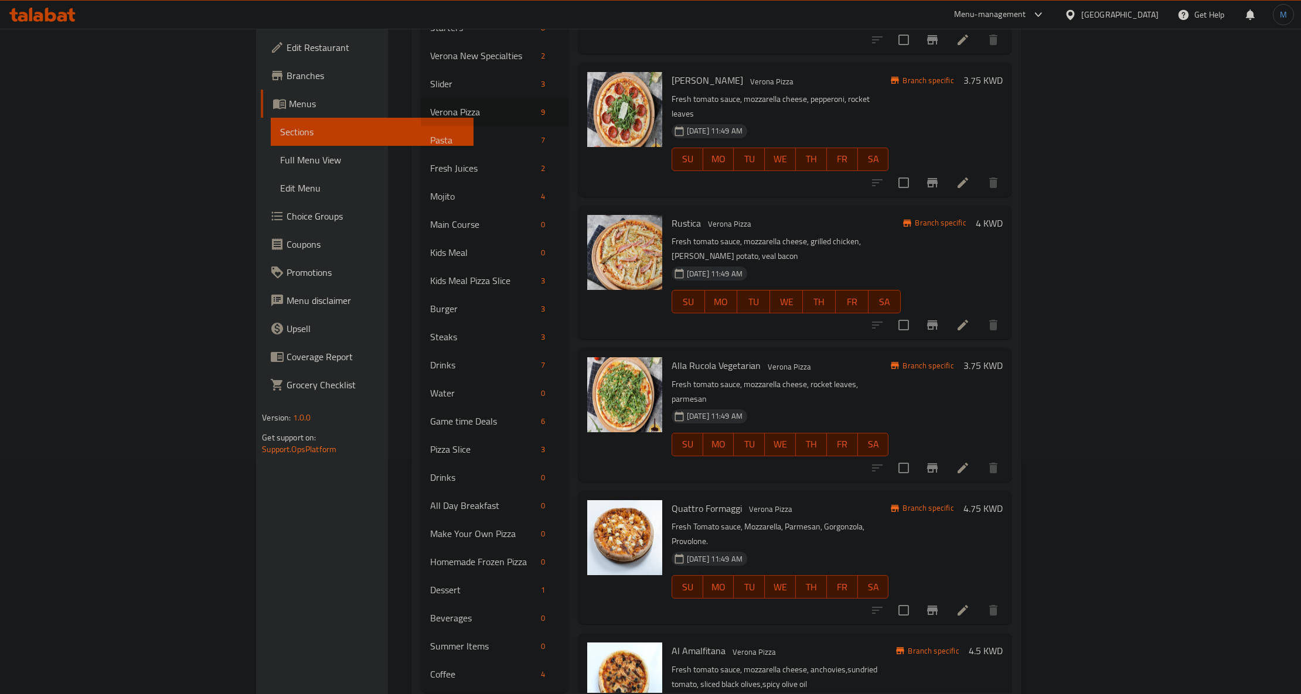
scroll to position [402, 0]
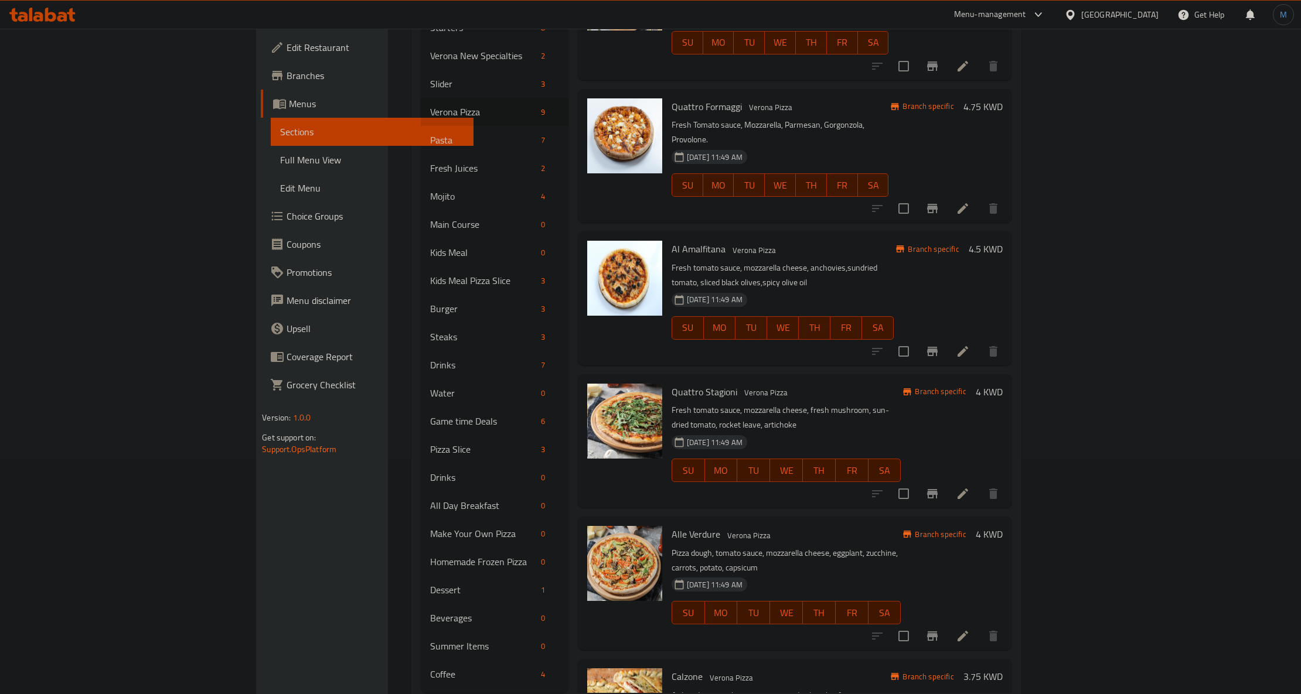
click at [1133, 20] on div "[GEOGRAPHIC_DATA]" at bounding box center [1119, 14] width 77 height 13
click at [1133, 19] on div "[GEOGRAPHIC_DATA]" at bounding box center [1119, 14] width 77 height 13
click at [1120, 6] on div "[GEOGRAPHIC_DATA]" at bounding box center [1111, 15] width 113 height 28
click at [1074, 17] on icon at bounding box center [1070, 14] width 8 height 10
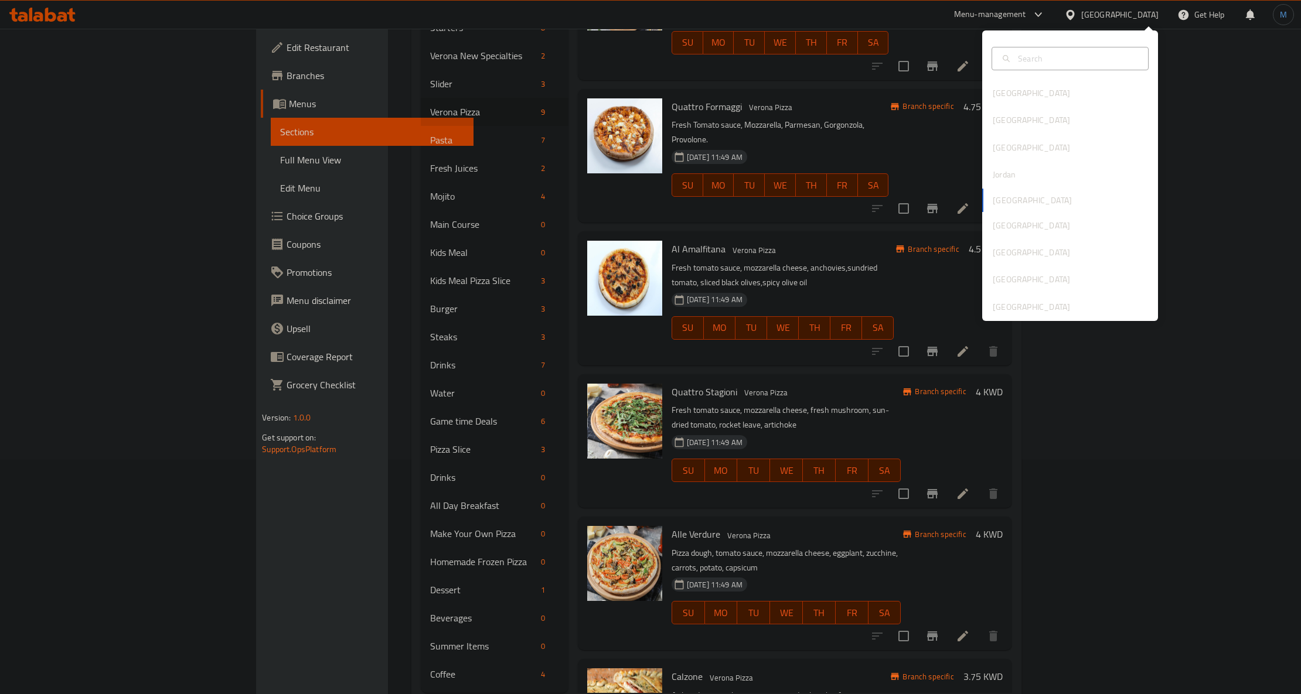
click at [1150, 12] on div "[GEOGRAPHIC_DATA]" at bounding box center [1119, 14] width 77 height 13
click at [1002, 108] on div "Branch specific 4.75 KWD" at bounding box center [945, 155] width 114 height 115
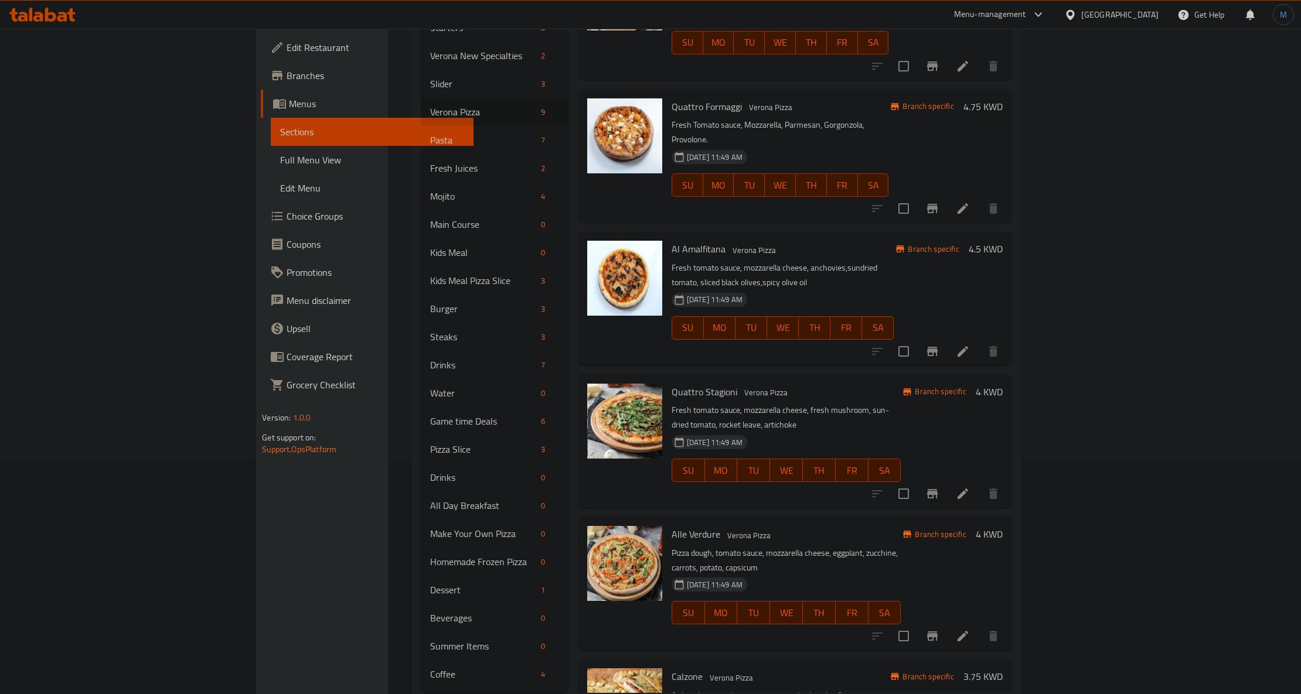
click at [1133, 22] on div "[GEOGRAPHIC_DATA]" at bounding box center [1111, 15] width 113 height 28
click at [1077, 17] on icon at bounding box center [1070, 15] width 12 height 12
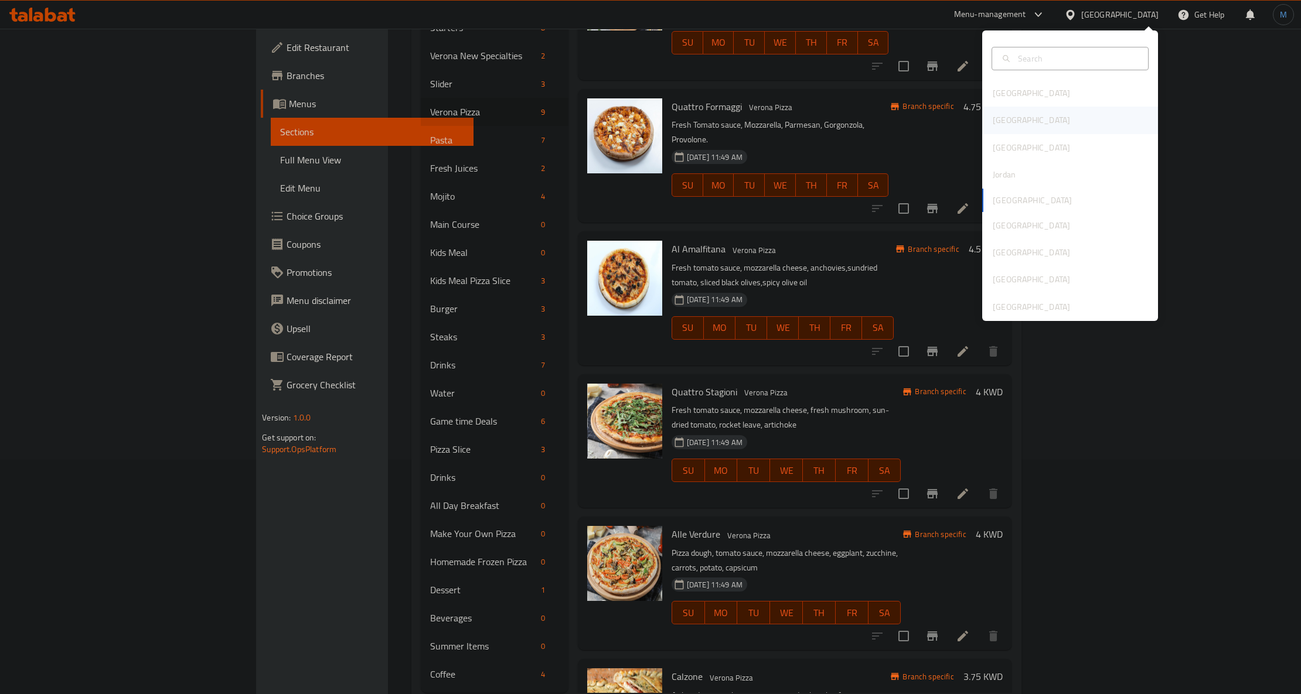
click at [1020, 124] on div "[GEOGRAPHIC_DATA]" at bounding box center [1070, 120] width 176 height 27
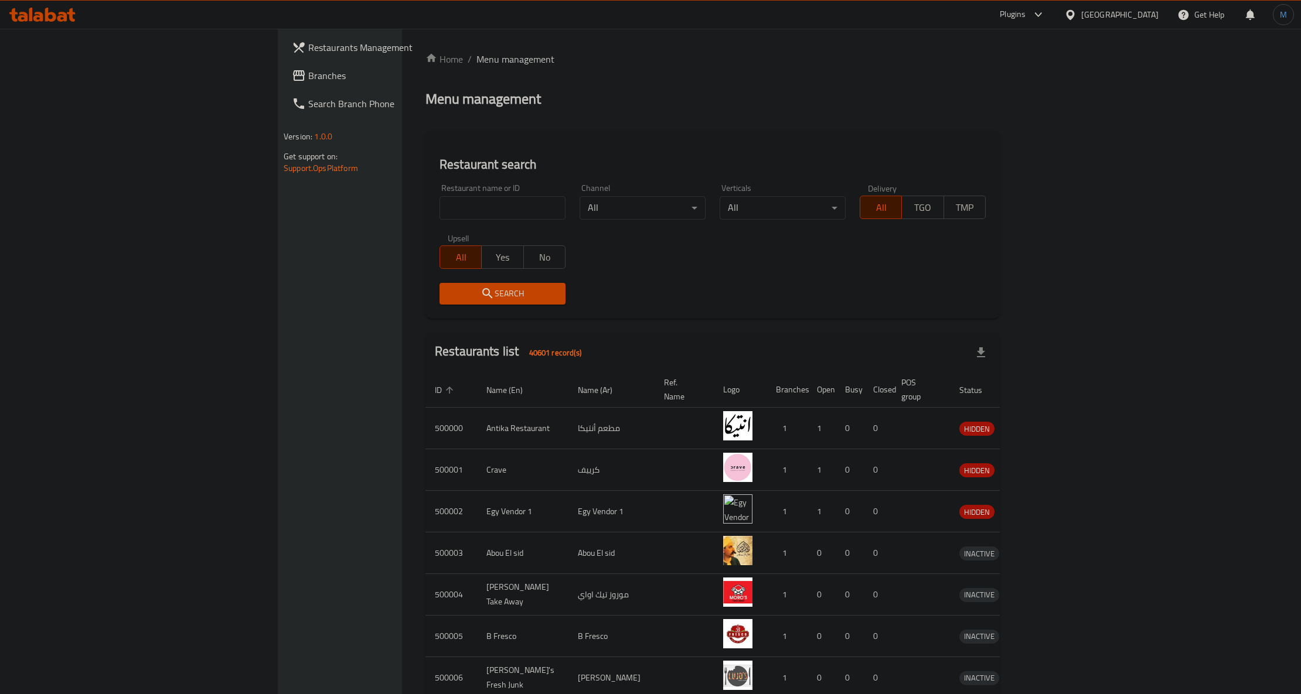
click at [282, 90] on link "Search Branch Phone" at bounding box center [388, 104] width 213 height 28
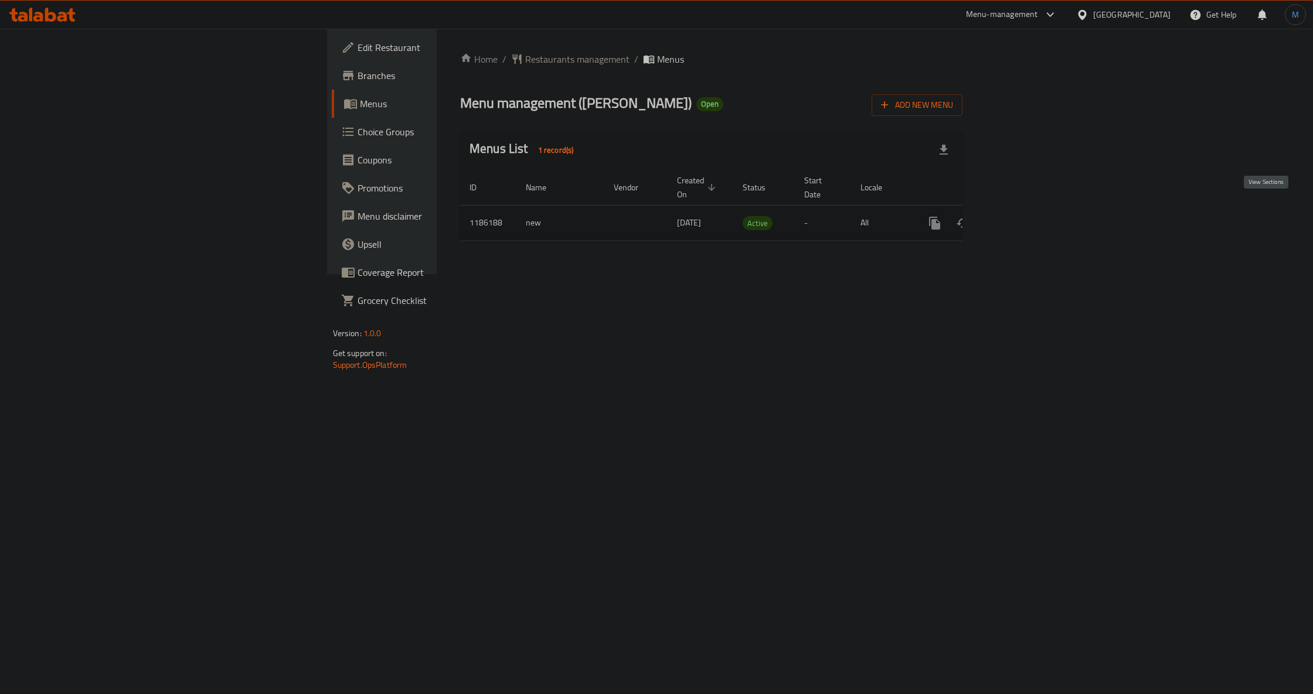
click at [1033, 212] on link "enhanced table" at bounding box center [1019, 223] width 28 height 28
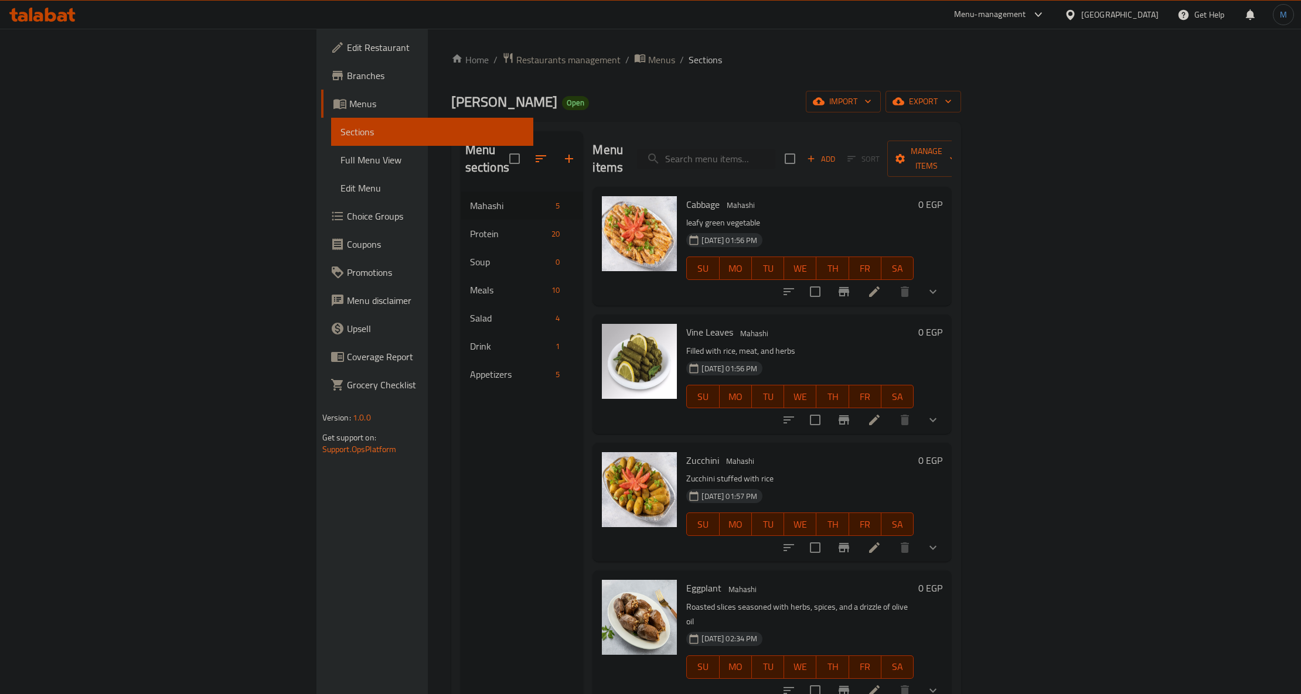
click at [839, 162] on div "Menu items Add Sort Manage items" at bounding box center [771, 159] width 359 height 56
click at [775, 149] on input "search" at bounding box center [706, 159] width 138 height 21
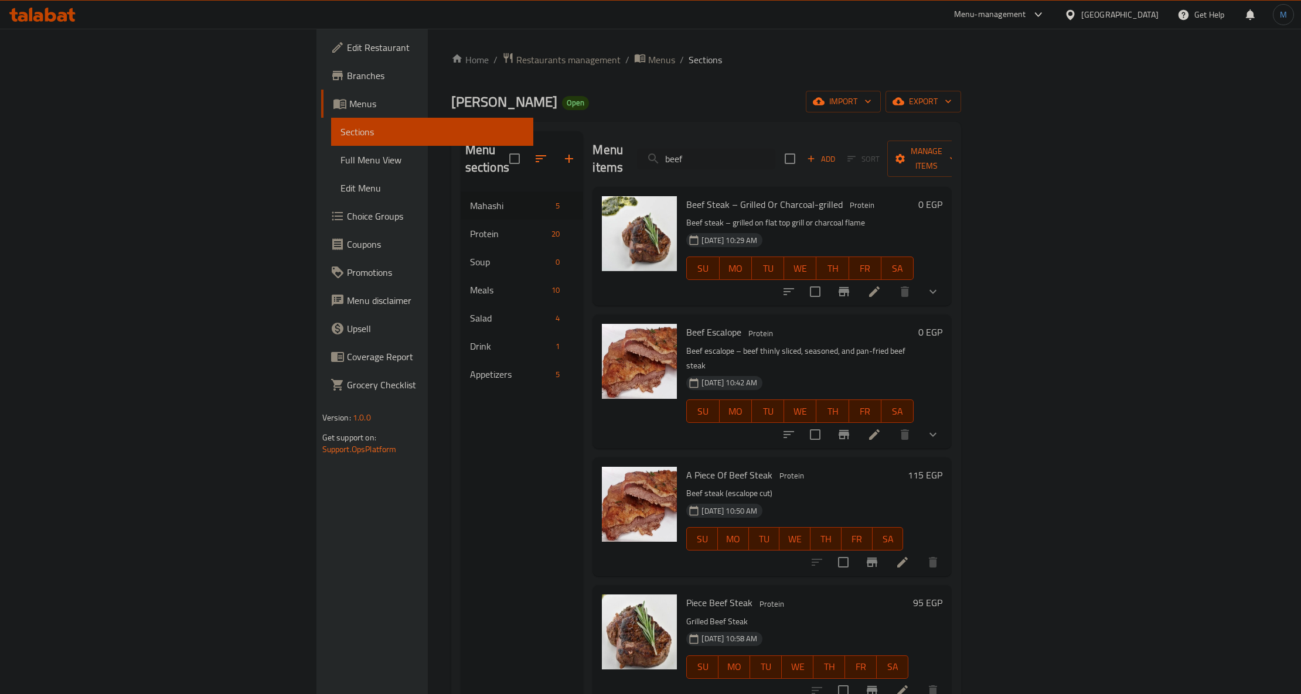
type input "beef"
click at [947, 278] on button "show more" at bounding box center [933, 292] width 28 height 28
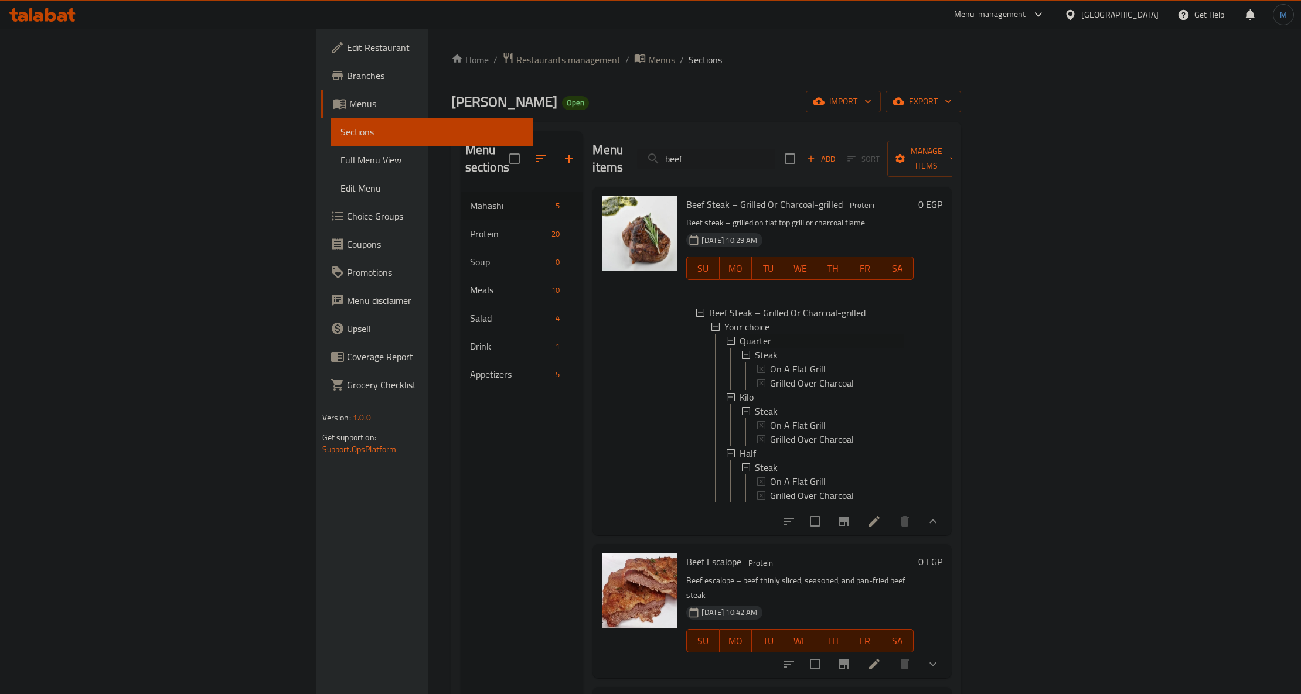
click at [740, 334] on span "Quarter" at bounding box center [756, 341] width 32 height 14
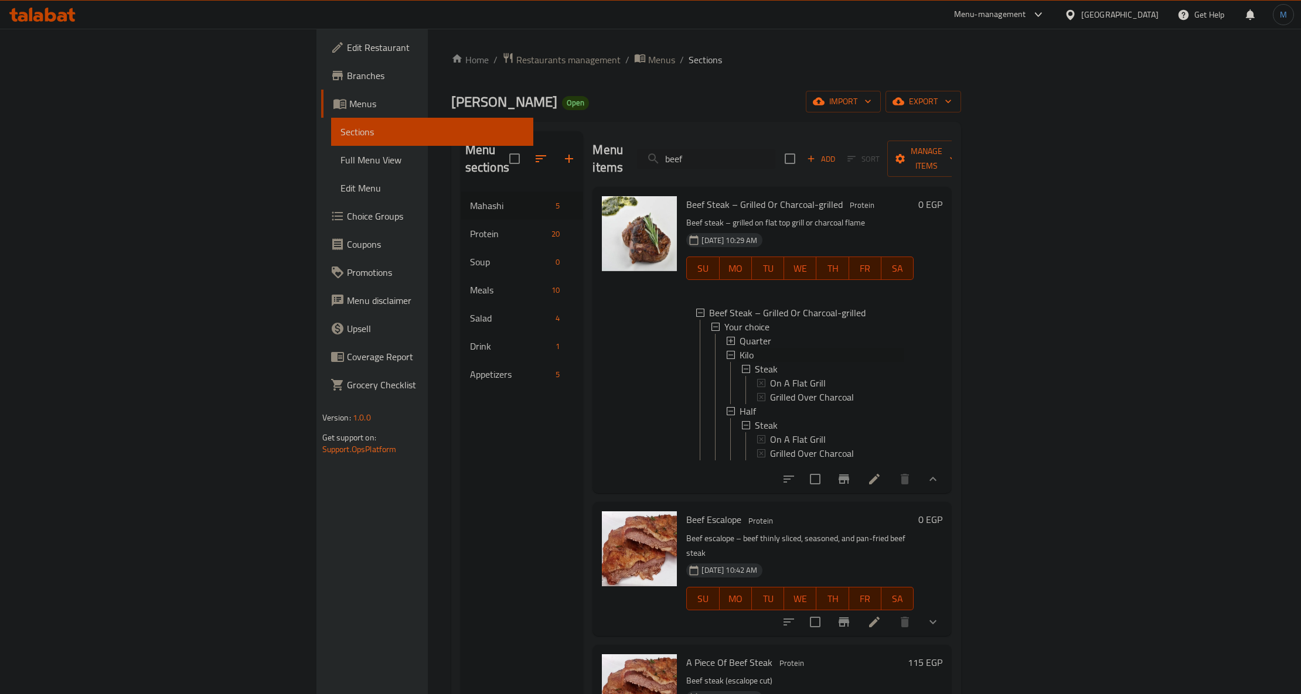
click at [740, 348] on span "Kilo" at bounding box center [747, 355] width 14 height 14
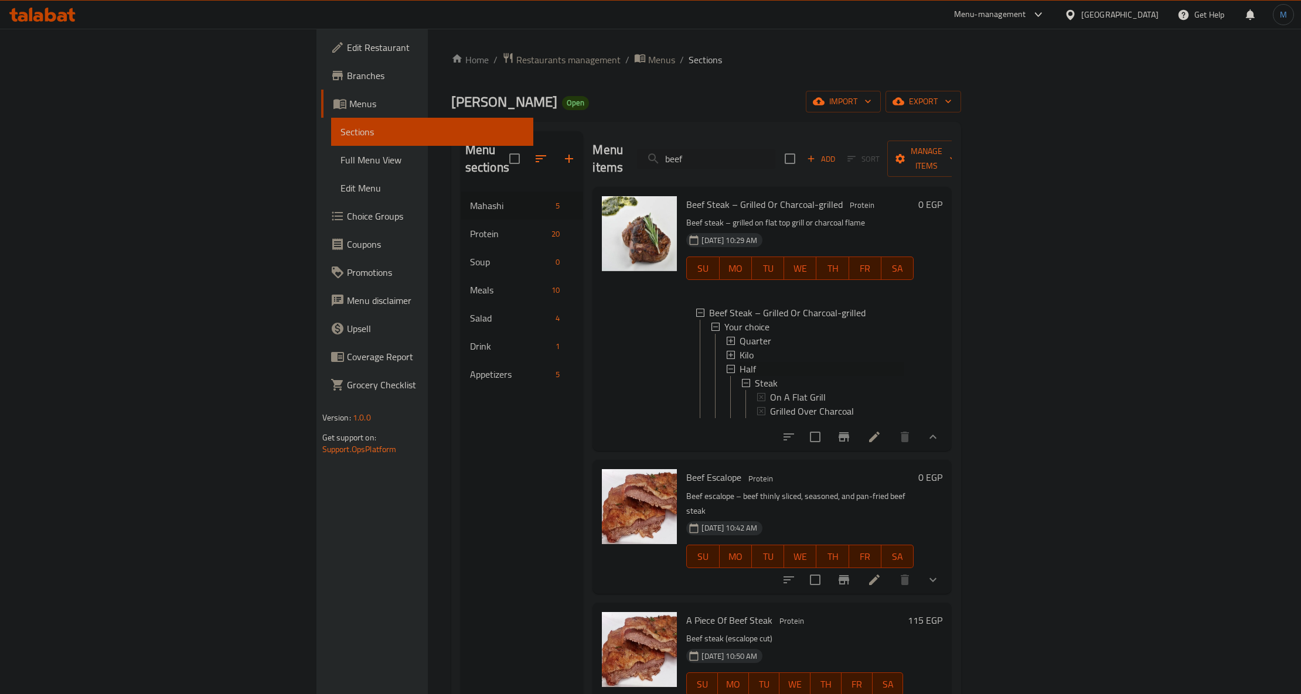
click at [740, 362] on span "Half" at bounding box center [748, 369] width 16 height 14
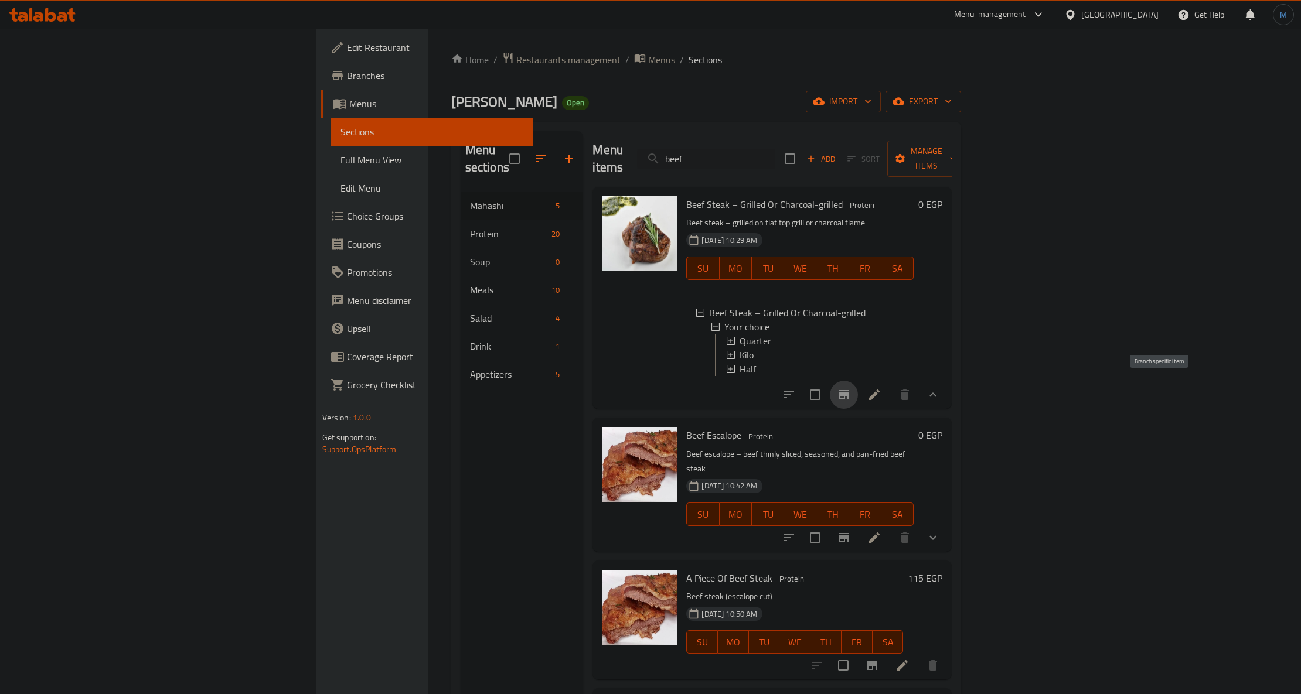
click at [851, 389] on icon "Branch-specific-item" at bounding box center [844, 395] width 14 height 14
click at [740, 334] on span "Quarter" at bounding box center [756, 341] width 32 height 14
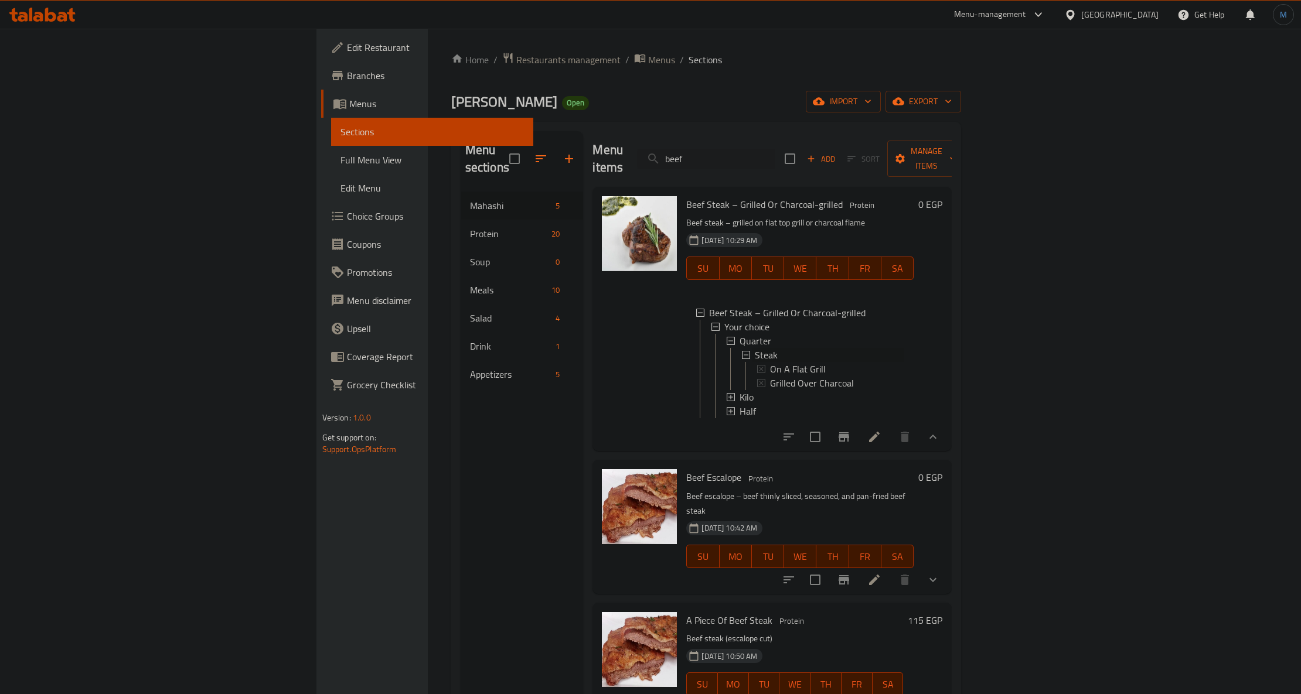
click at [755, 348] on span "Steak" at bounding box center [766, 355] width 23 height 14
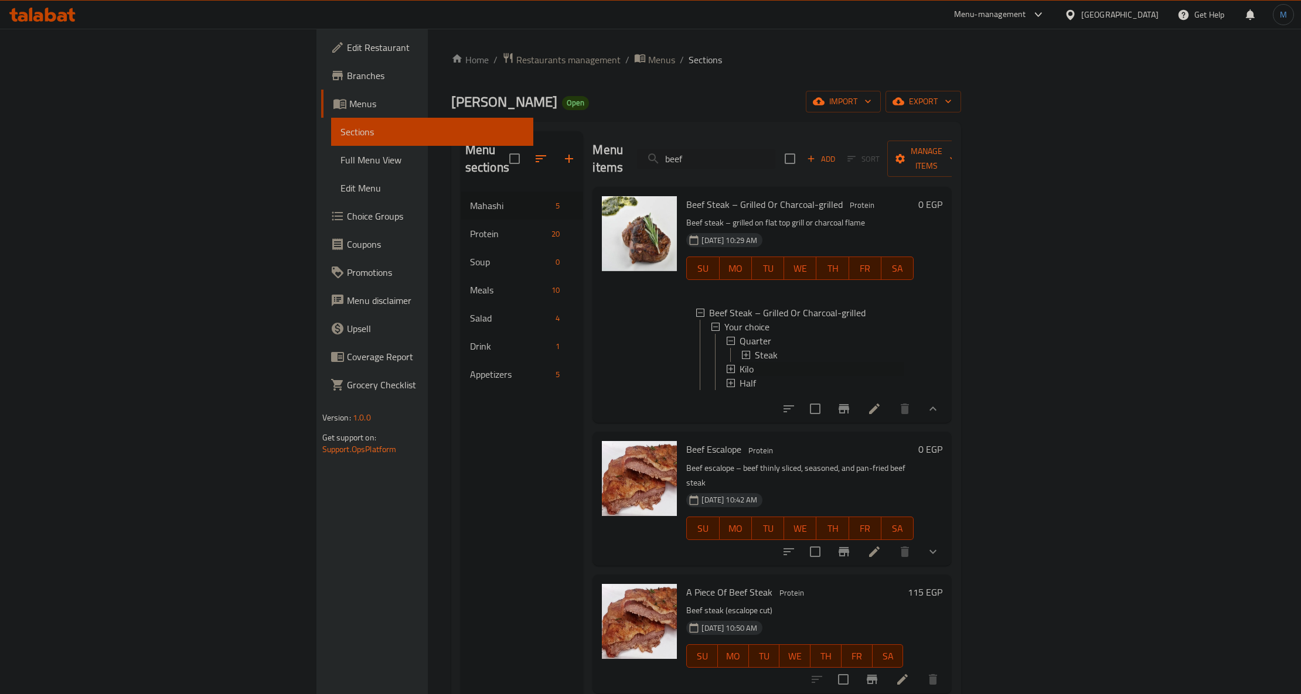
click at [740, 362] on span "Kilo" at bounding box center [747, 369] width 14 height 14
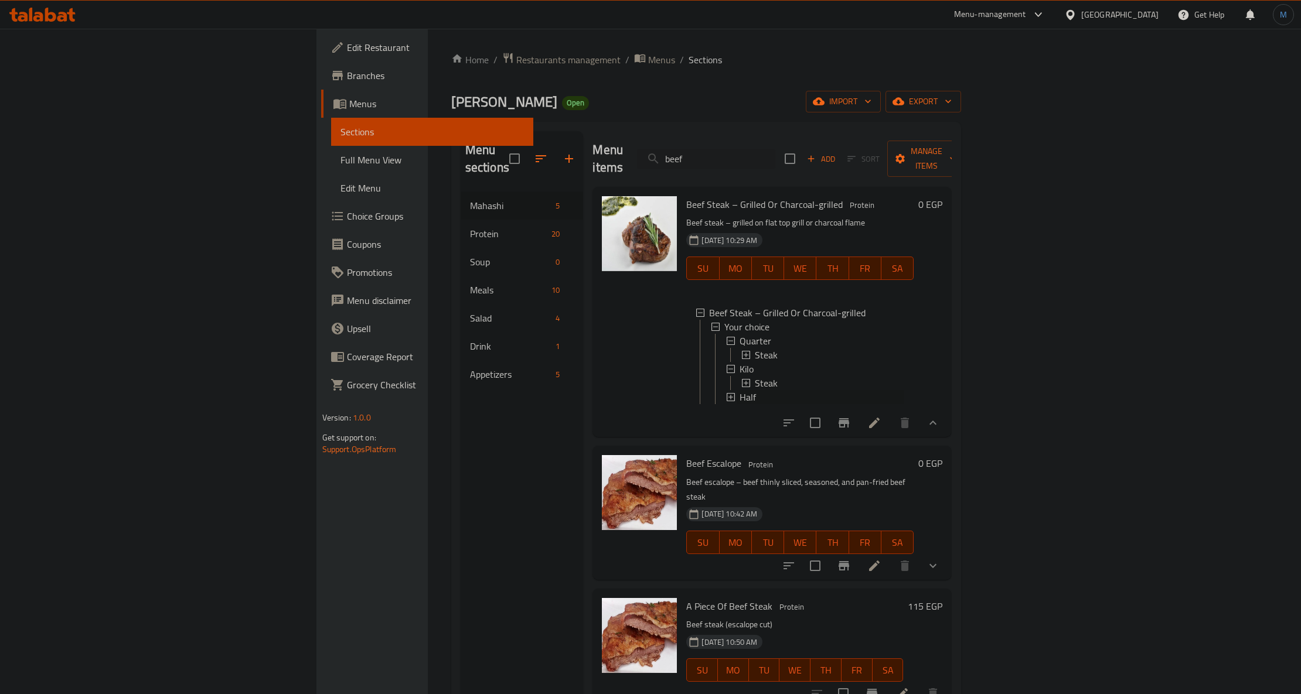
click at [740, 390] on span "Half" at bounding box center [748, 397] width 16 height 14
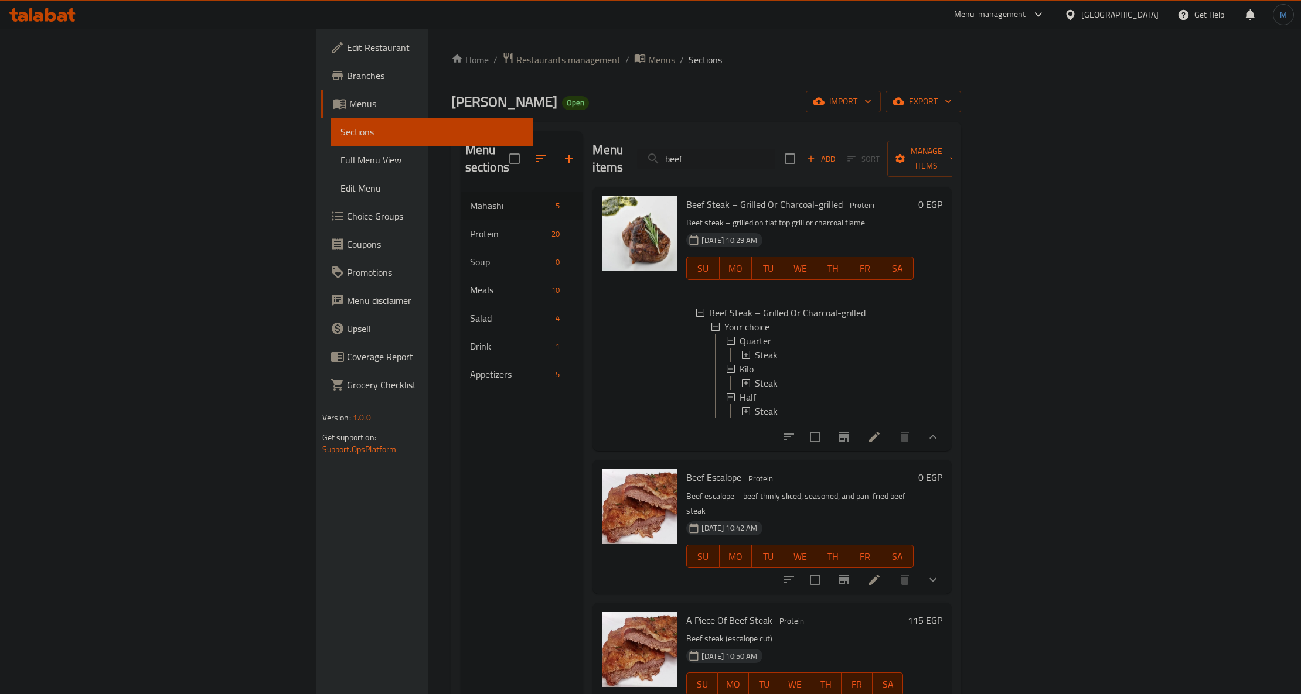
click at [686, 196] on span "Beef Steak – Grilled Or Charcoal-grilled" at bounding box center [764, 205] width 156 height 18
copy h6 "Beef Steak – Grilled Or Charcoal-grilled"
click at [340, 155] on span "Full Menu View" at bounding box center [432, 160] width 184 height 14
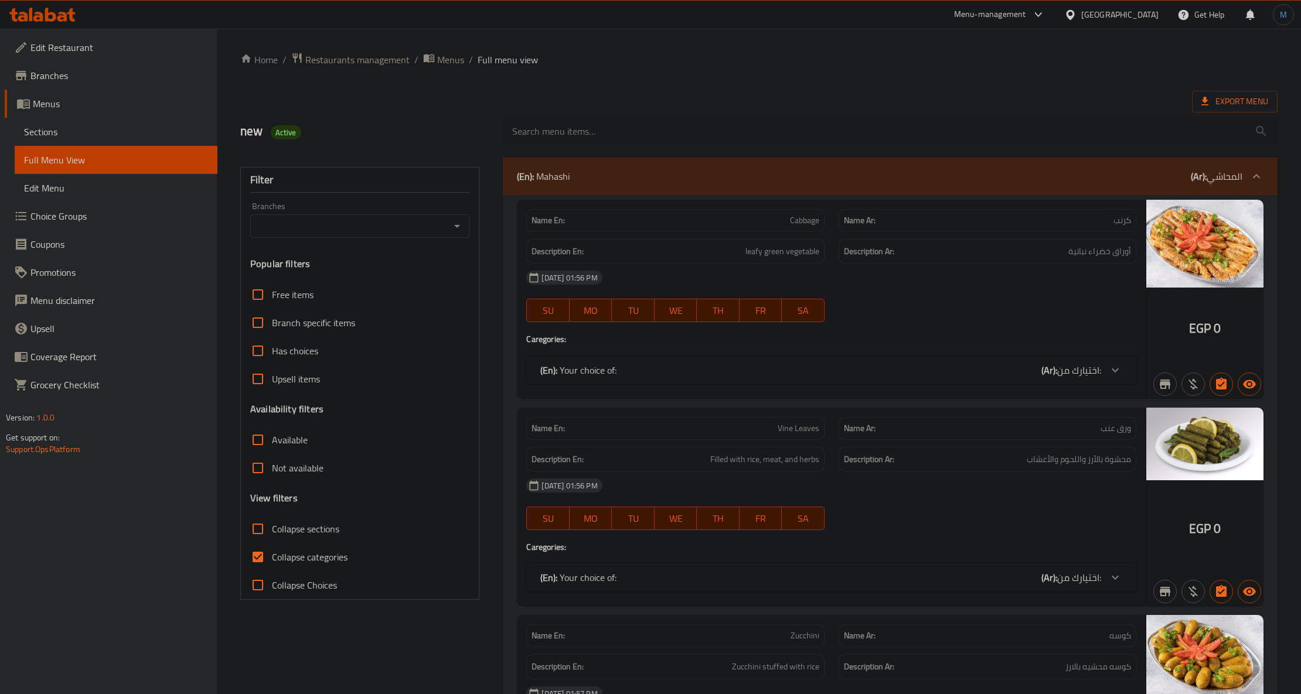
click at [465, 223] on div "Branches" at bounding box center [359, 225] width 219 height 23
click at [461, 230] on icon "Open" at bounding box center [457, 226] width 14 height 14
click at [415, 275] on span "Halet Mahshi, 6th of October - 1st District" at bounding box center [337, 278] width 155 height 14
type input "Halet Mahshi, 6th of October - 1st District"
click at [905, 493] on div "20-03-2024 01:56 PM" at bounding box center [831, 486] width 624 height 28
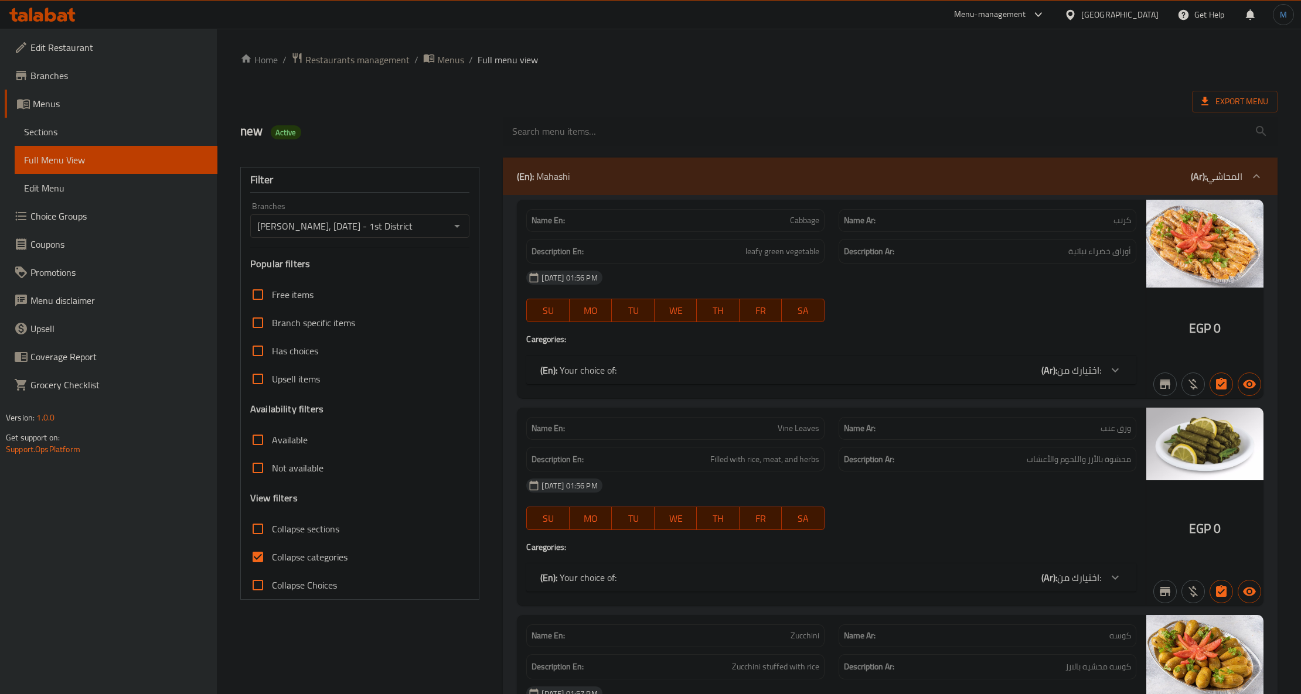
scroll to position [1575, 0]
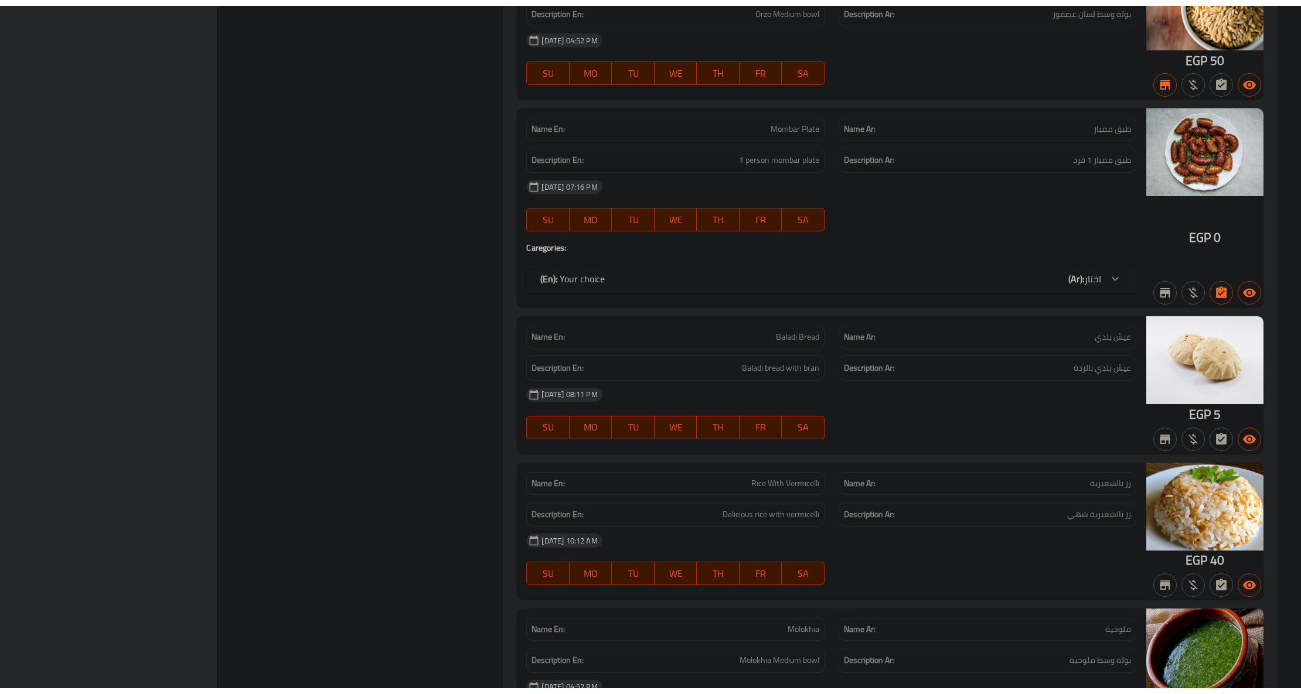
scroll to position [8180, 0]
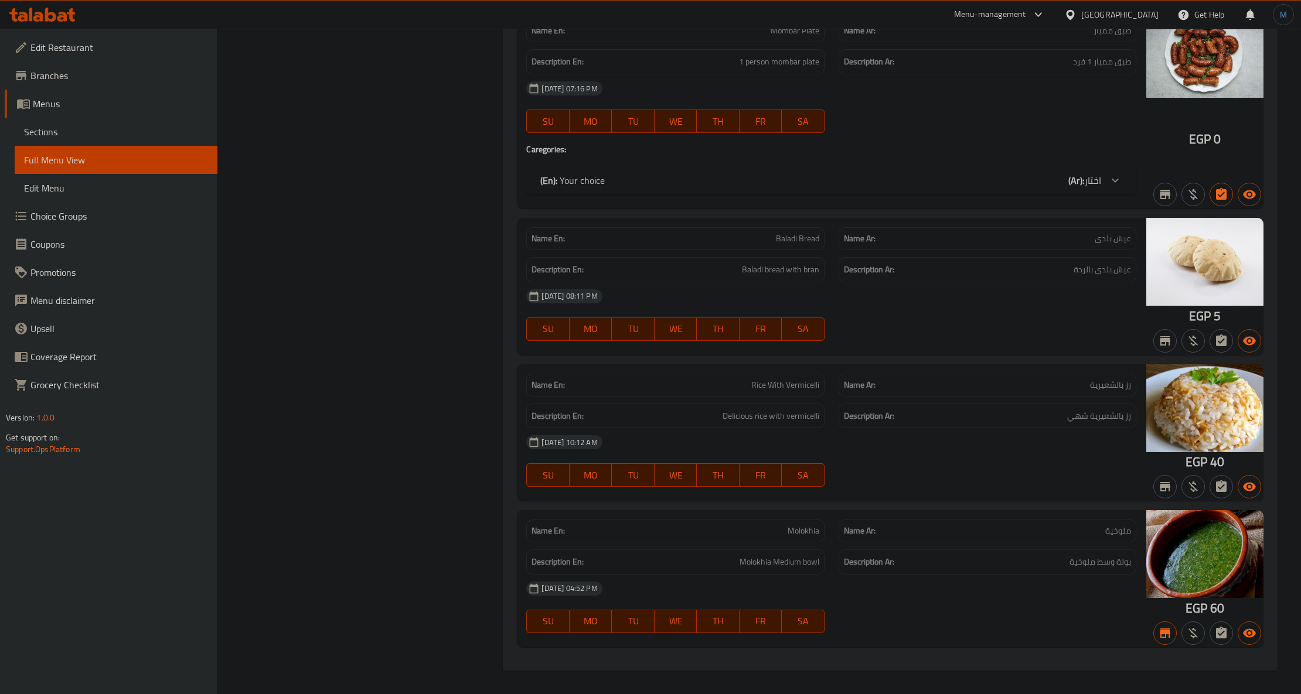
click at [36, 8] on icon at bounding box center [42, 15] width 66 height 14
